Goal: Check status: Check status

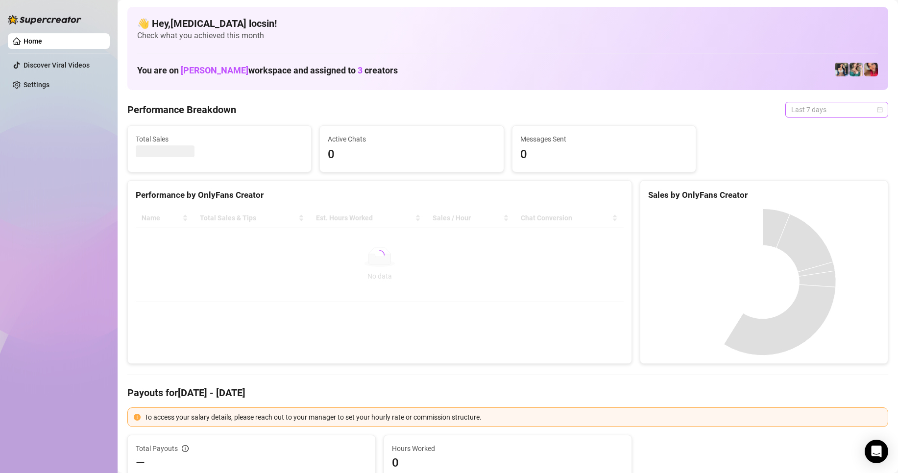
click at [830, 108] on span "Last 7 days" at bounding box center [837, 109] width 91 height 15
click at [816, 193] on div "Custom date" at bounding box center [828, 192] width 87 height 11
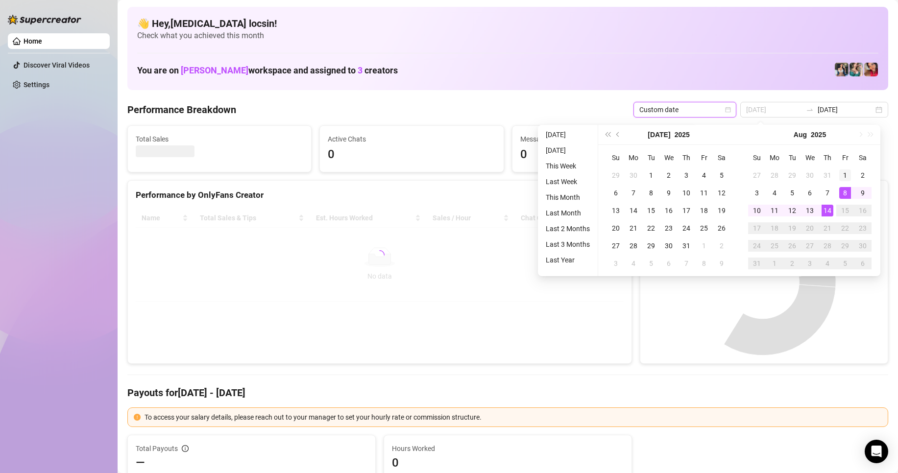
type input "2025-08-01"
drag, startPoint x: 845, startPoint y: 180, endPoint x: 842, endPoint y: 184, distance: 5.3
click at [845, 180] on div "1" at bounding box center [846, 176] width 12 height 12
type input "2025-08-14"
click at [828, 211] on div "14" at bounding box center [828, 211] width 12 height 12
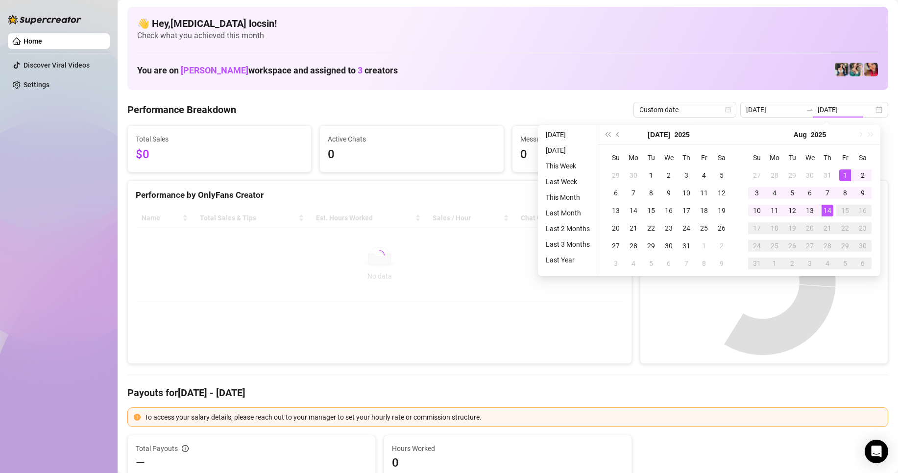
type input "2025-08-07"
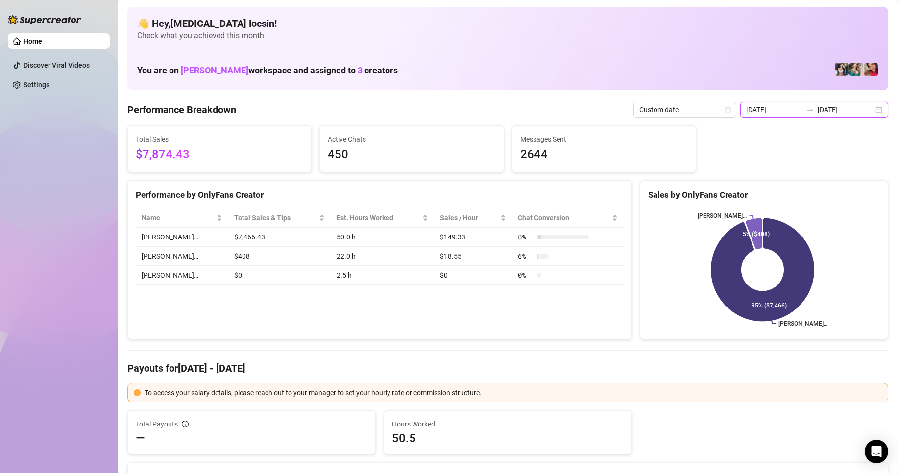
click at [845, 111] on input "2025-08-14" at bounding box center [846, 109] width 56 height 11
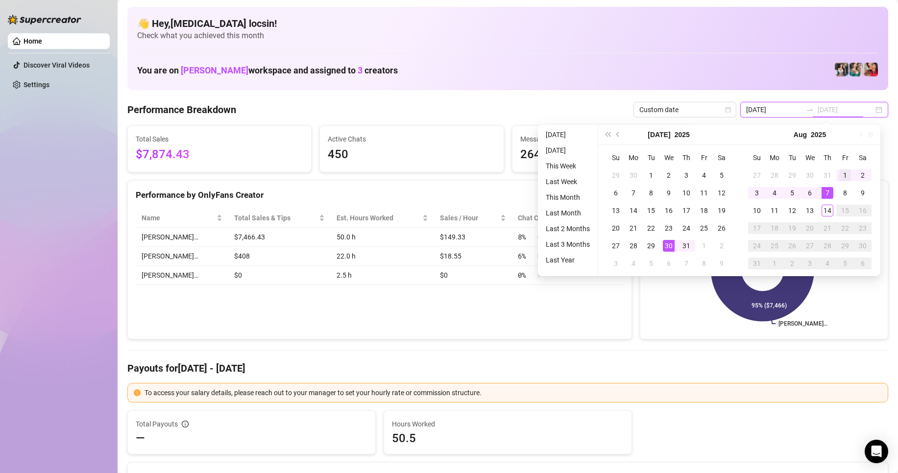
type input "2025-08-01"
drag, startPoint x: 843, startPoint y: 173, endPoint x: 831, endPoint y: 196, distance: 25.9
click at [843, 173] on div "1" at bounding box center [846, 176] width 12 height 12
type input "2025-08-14"
click at [828, 210] on div "14" at bounding box center [828, 211] width 12 height 12
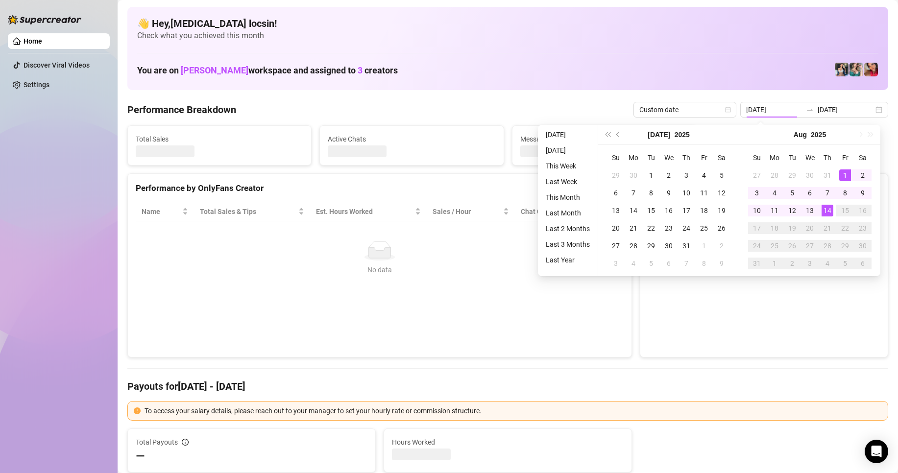
type input "2025-08-01"
type input "2025-08-14"
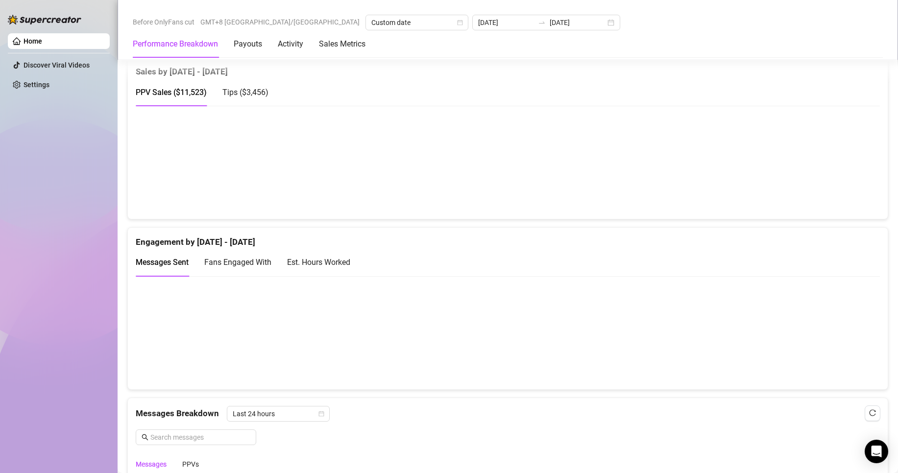
scroll to position [588, 0]
